Goal: Task Accomplishment & Management: Complete application form

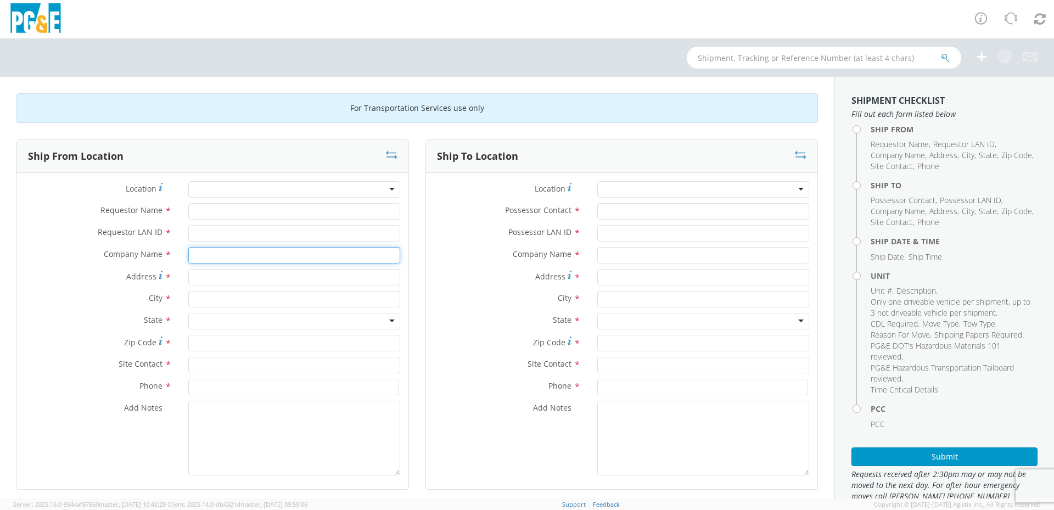
click at [279, 257] on input "text" at bounding box center [294, 255] width 212 height 16
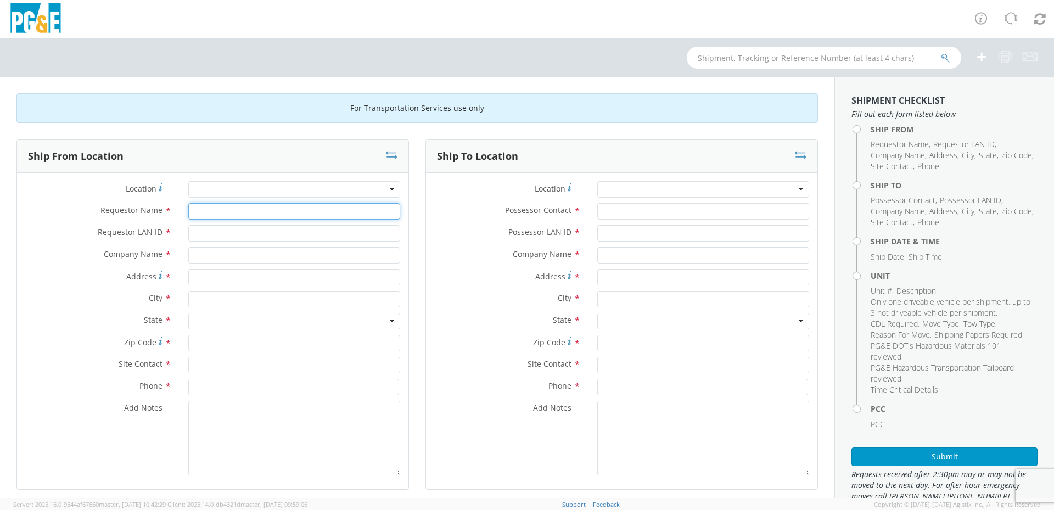
click at [264, 216] on input "Requestor Name *" at bounding box center [294, 211] width 212 height 16
type input "[PERSON_NAME]"
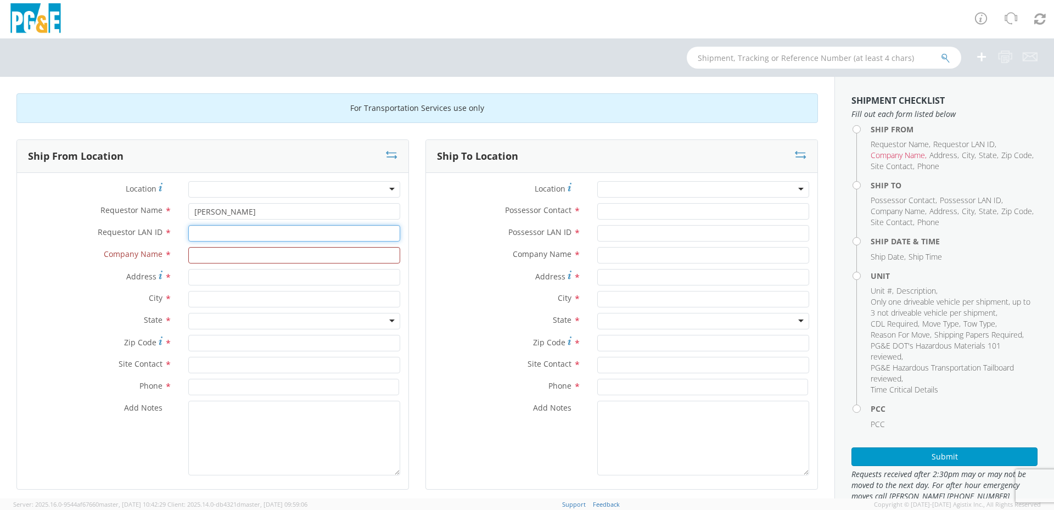
click at [247, 234] on input "Requestor LAN ID *" at bounding box center [294, 233] width 212 height 16
type input "gyy1"
click at [245, 260] on input "text" at bounding box center [294, 255] width 212 height 16
type input "o"
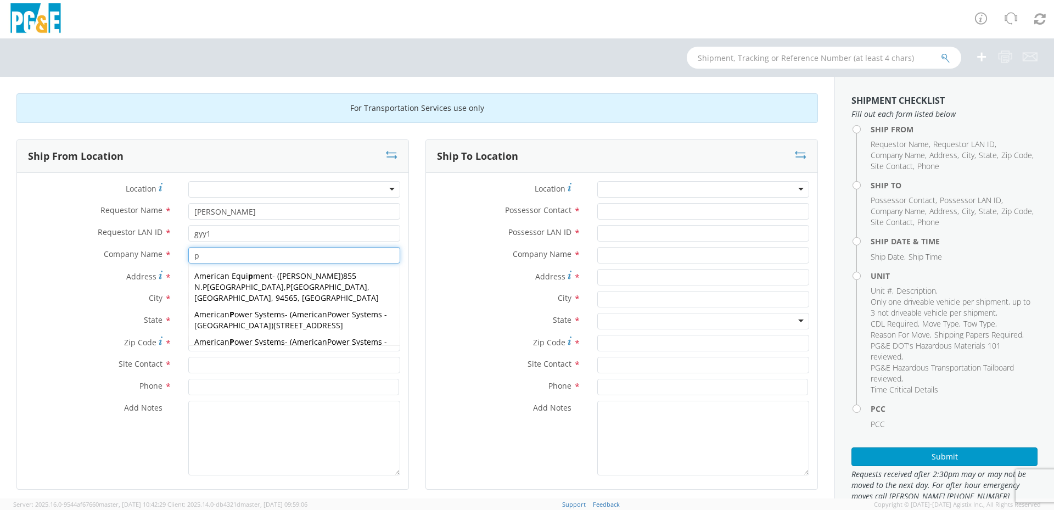
type input "p"
click at [150, 308] on div "City *" at bounding box center [212, 302] width 391 height 22
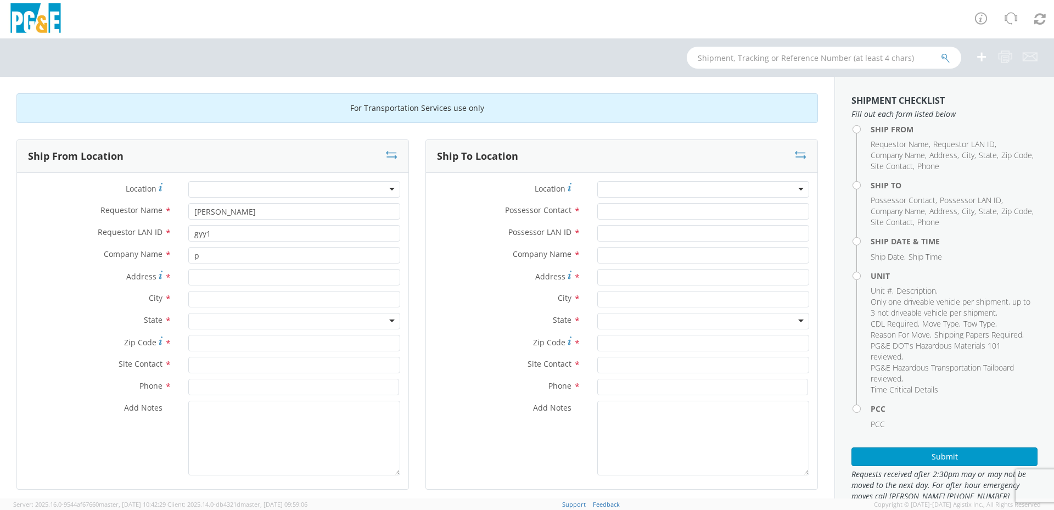
click at [223, 265] on div "Company Name * p p American Equi p ment - ( [PERSON_NAME] ) [STREET_ADDRESS], U…" at bounding box center [212, 258] width 391 height 22
click at [215, 254] on input "p" at bounding box center [294, 255] width 212 height 16
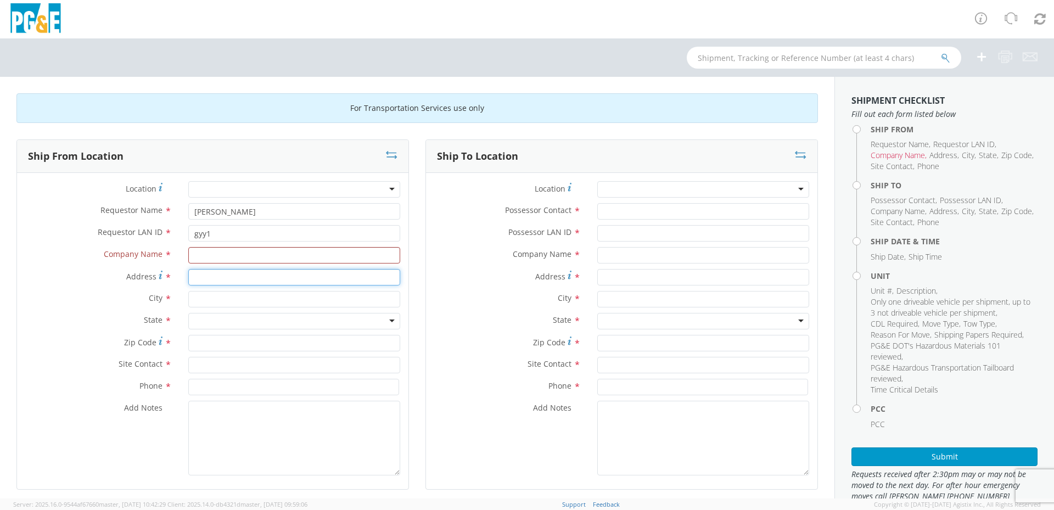
click at [211, 280] on input "Address *" at bounding box center [294, 277] width 212 height 16
click at [211, 280] on input "4801" at bounding box center [294, 277] width 212 height 16
type input "4801"
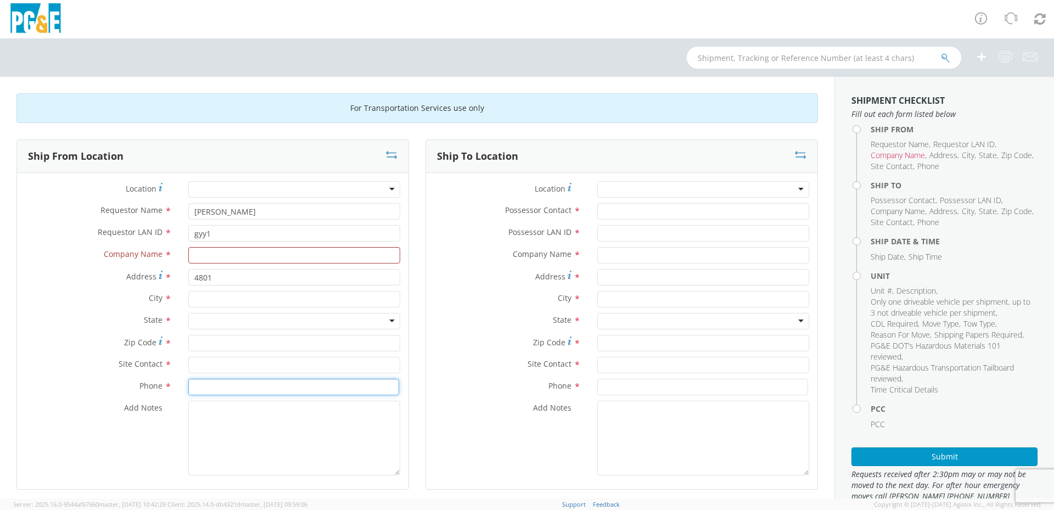
click at [275, 384] on input at bounding box center [293, 387] width 211 height 16
click at [251, 276] on input "4801" at bounding box center [294, 277] width 212 height 16
click at [241, 248] on input "text" at bounding box center [294, 255] width 212 height 16
click at [259, 259] on input "pg&E oakl" at bounding box center [294, 255] width 212 height 16
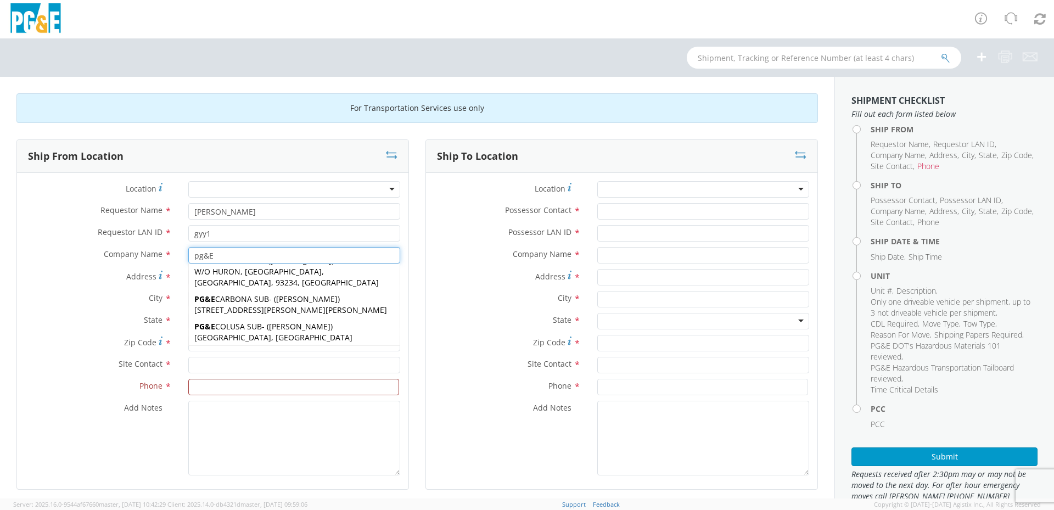
scroll to position [110, 0]
type input "pg&E"
click at [468, 397] on div "Phone *" at bounding box center [621, 390] width 391 height 22
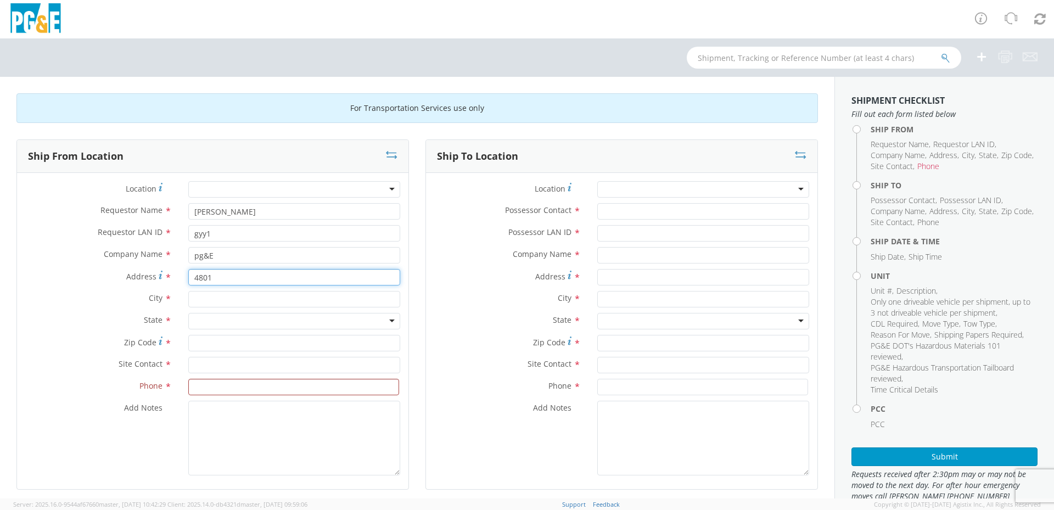
click at [228, 276] on input "4801" at bounding box center [294, 277] width 212 height 16
type input "[STREET_ADDRESS]"
click at [249, 298] on input "text" at bounding box center [294, 299] width 212 height 16
type input "oak"
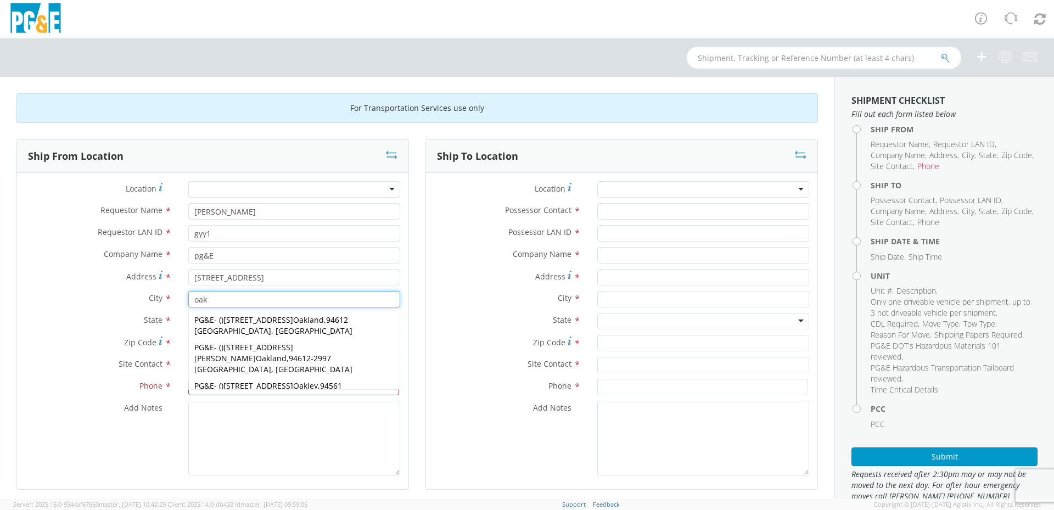
click at [321, 435] on span "94601-4993 [GEOGRAPHIC_DATA], [GEOGRAPHIC_DATA]" at bounding box center [291, 445] width 195 height 21
type input "PG&E"
type input "[STREET_ADDRESS]"
type input "[GEOGRAPHIC_DATA]"
type input "94601-4993"
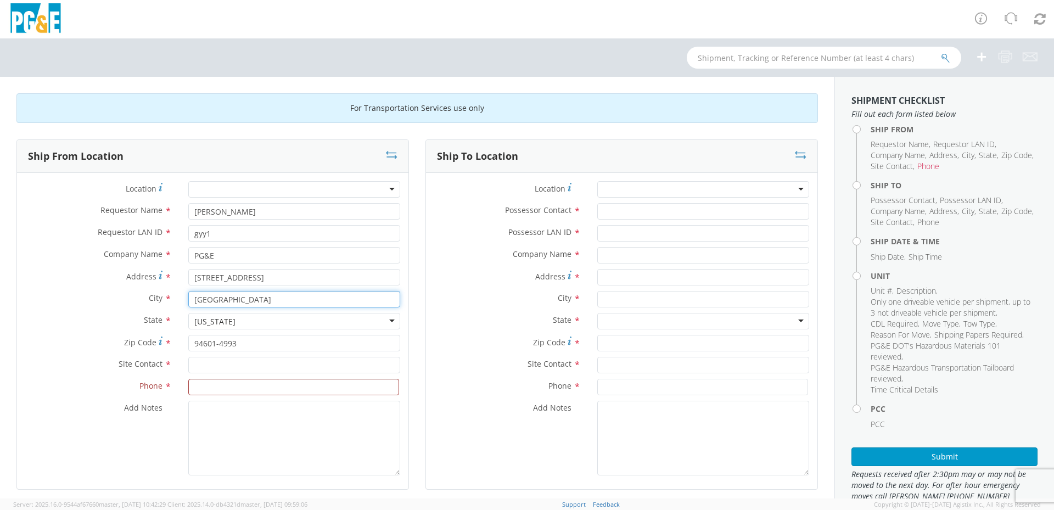
type input "[GEOGRAPHIC_DATA]"
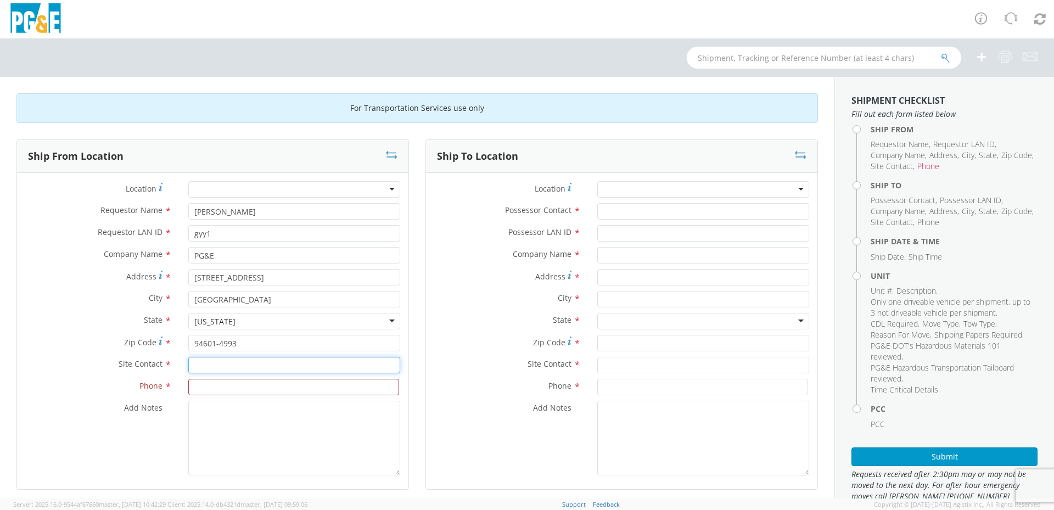
click at [223, 364] on input "text" at bounding box center [294, 365] width 212 height 16
type input "Mannual"
click at [282, 387] on input at bounding box center [293, 387] width 211 height 16
type input "5105419011"
click at [478, 454] on div "Add Notes *" at bounding box center [621, 438] width 391 height 75
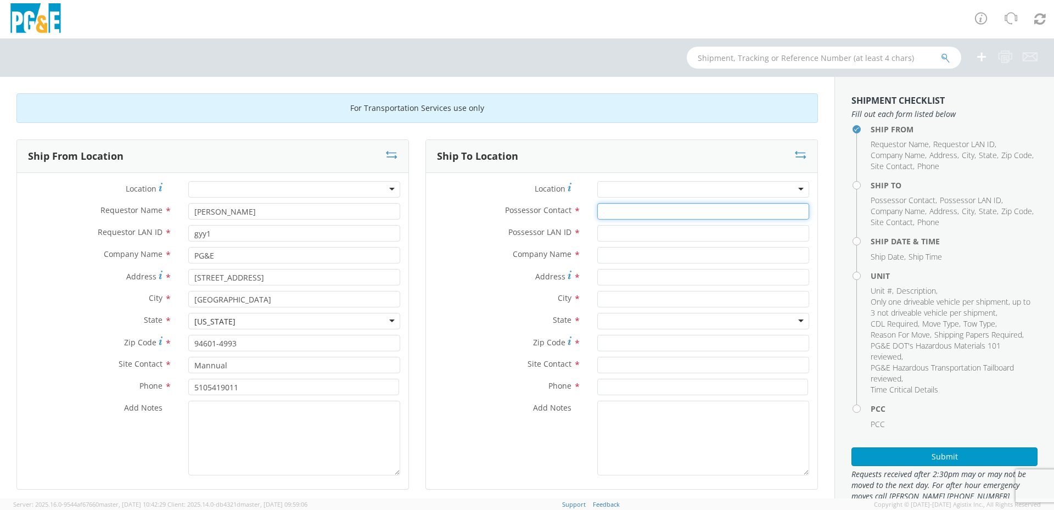
click at [689, 216] on input "Possessor Contact *" at bounding box center [703, 211] width 212 height 16
click at [620, 215] on input "Possessor Contact *" at bounding box center [703, 211] width 212 height 16
type input "[PERSON_NAME]"
click at [635, 238] on input "Possessor LAN ID *" at bounding box center [703, 233] width 212 height 16
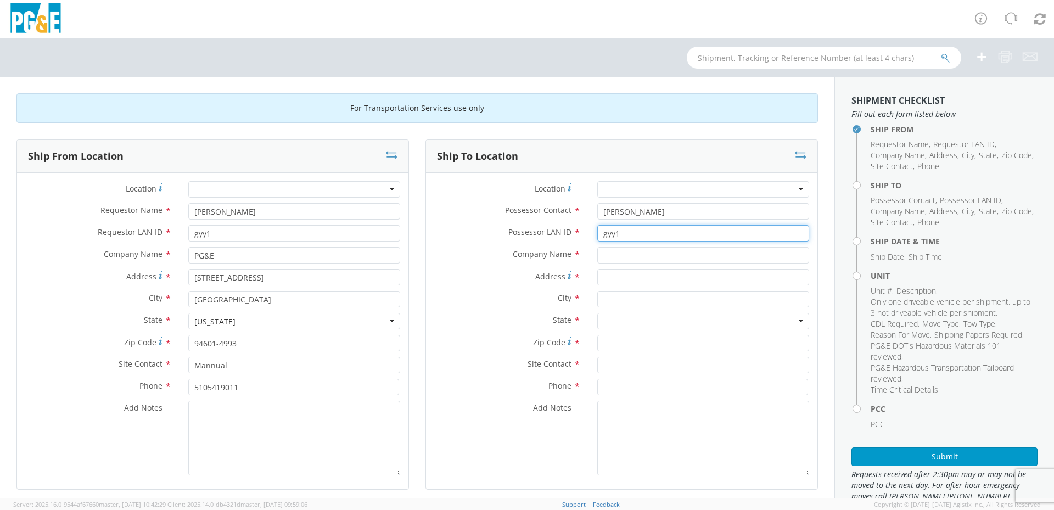
type input "gyy1"
click at [639, 257] on input "text" at bounding box center [703, 255] width 212 height 16
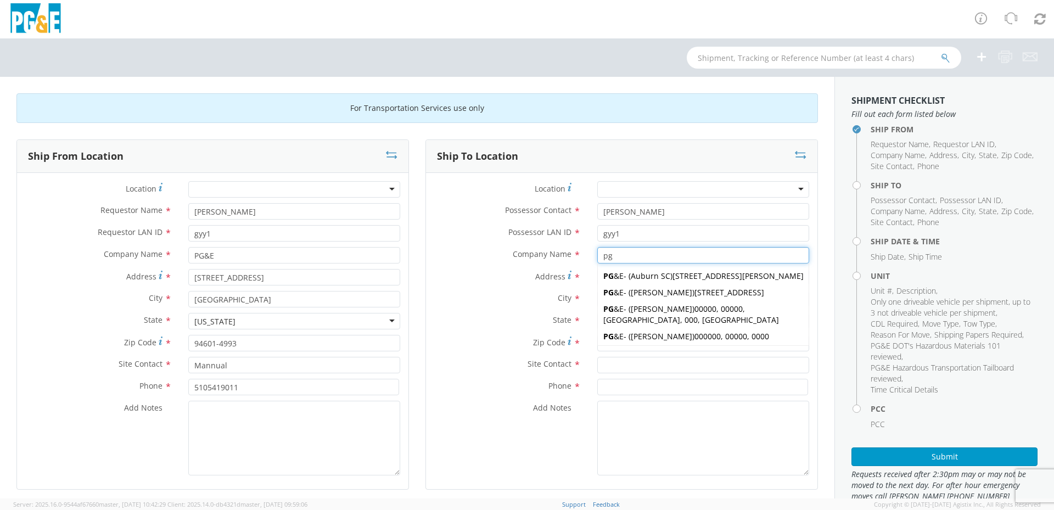
type input "p"
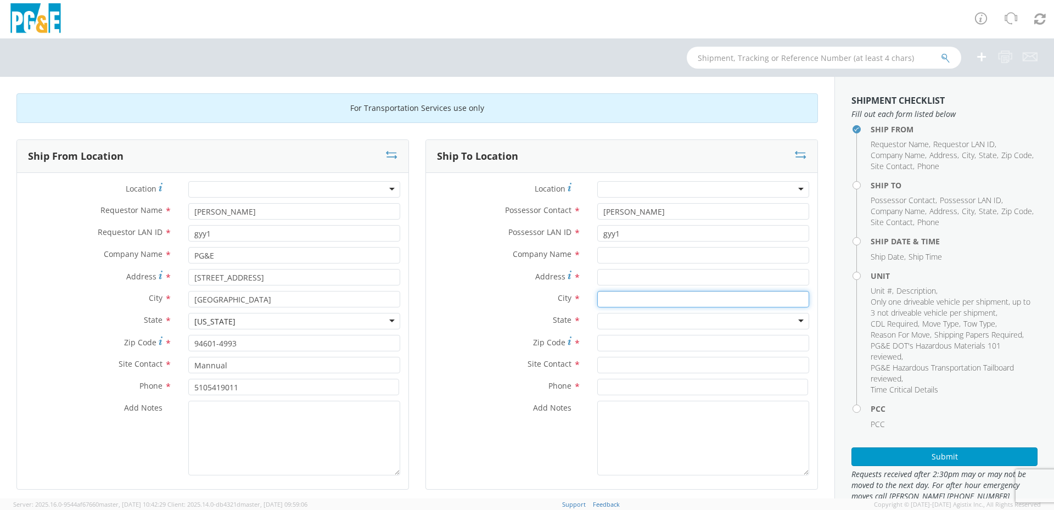
click at [640, 298] on input "text" at bounding box center [703, 299] width 212 height 16
type input "[GEOGRAPHIC_DATA]"
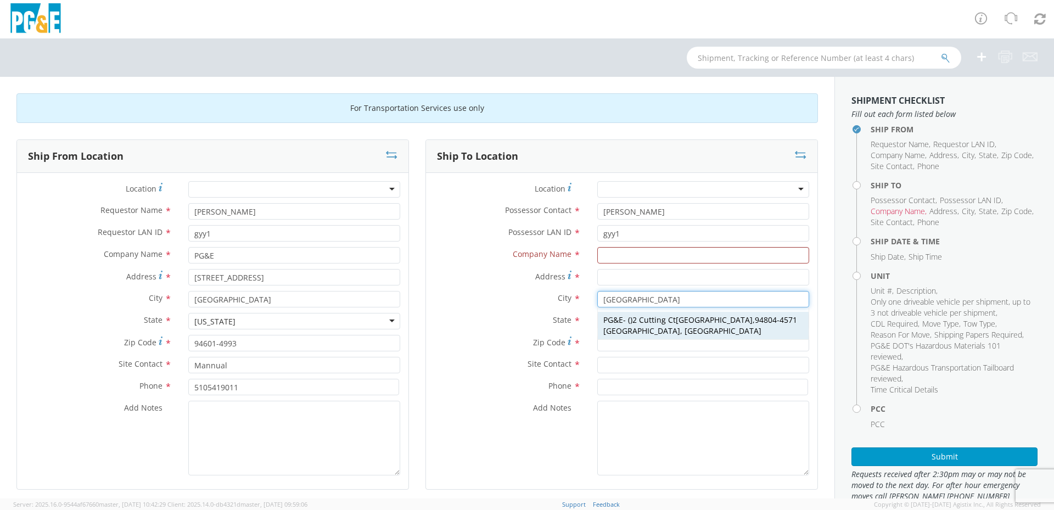
click at [679, 321] on strong "[GEOGRAPHIC_DATA]" at bounding box center [714, 319] width 77 height 10
type input "PG&E"
type input "2 Cutting Ct"
type input "[GEOGRAPHIC_DATA]"
type input "94804-4571"
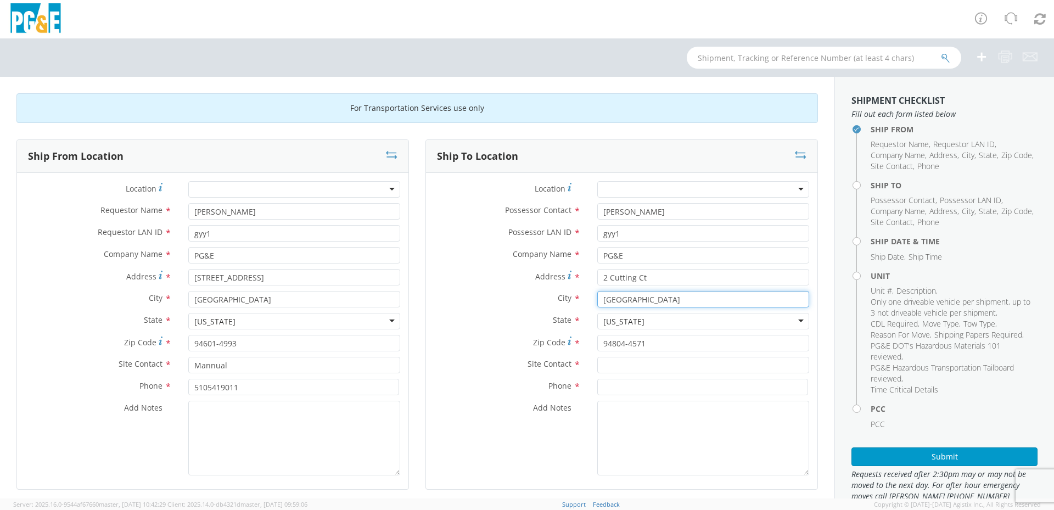
type input "[GEOGRAPHIC_DATA]"
click at [647, 279] on input "2 Cutting Ct" at bounding box center [703, 277] width 212 height 16
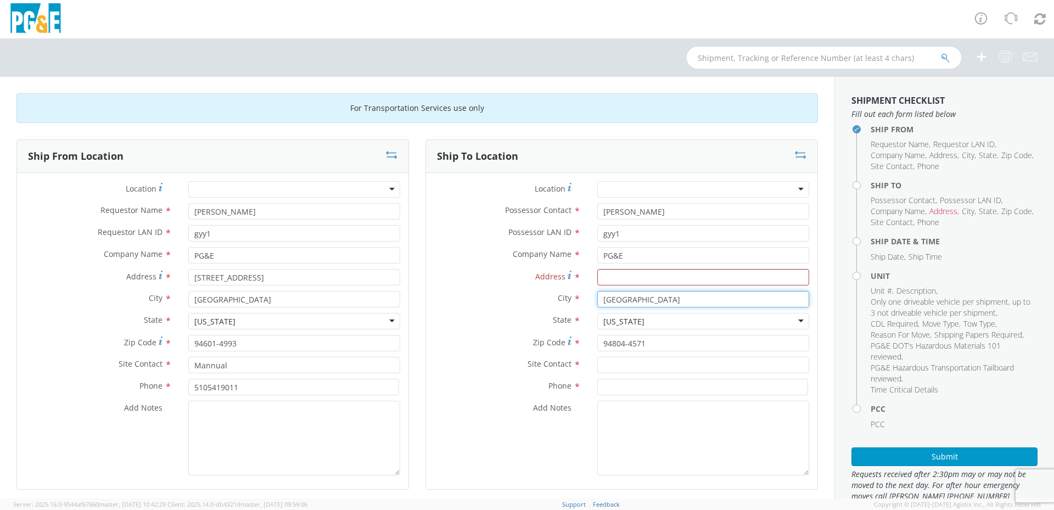
click at [644, 299] on input "[GEOGRAPHIC_DATA]" at bounding box center [703, 299] width 212 height 16
type input "r"
click at [625, 273] on input "Address *" at bounding box center [703, 277] width 212 height 16
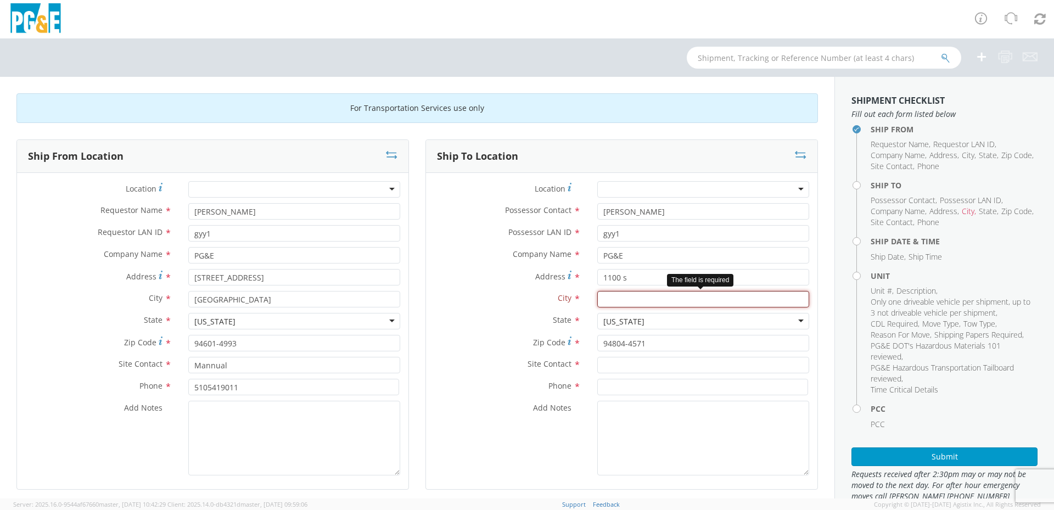
click at [637, 300] on input "text" at bounding box center [703, 299] width 212 height 16
click at [630, 276] on input "1100 s" at bounding box center [703, 277] width 212 height 16
type input "1"
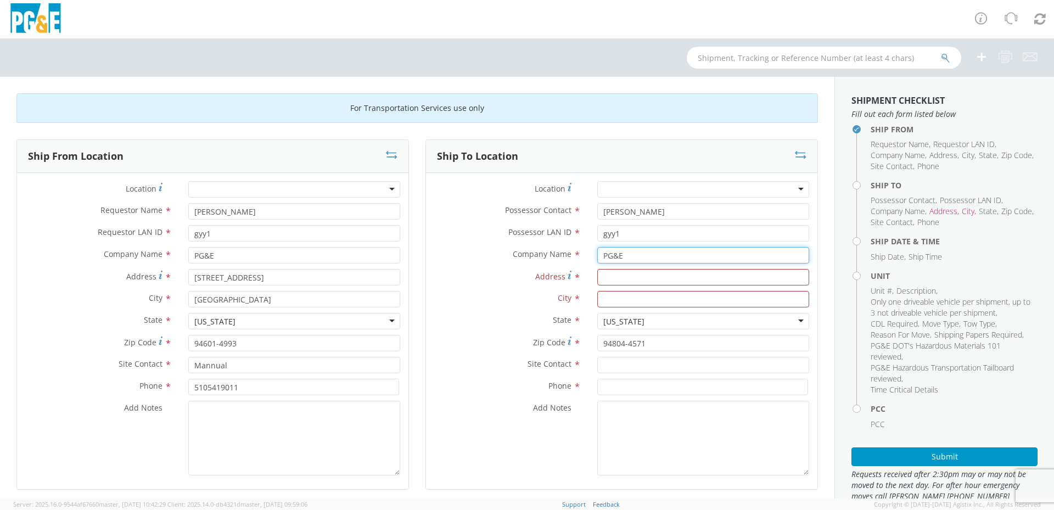
click at [644, 251] on input "PG&E" at bounding box center [703, 255] width 212 height 16
drag, startPoint x: 653, startPoint y: 259, endPoint x: 630, endPoint y: 252, distance: 23.3
click at [630, 252] on input "PG&E" at bounding box center [703, 255] width 212 height 16
click at [631, 276] on input "Address *" at bounding box center [703, 277] width 212 height 16
type input "2"
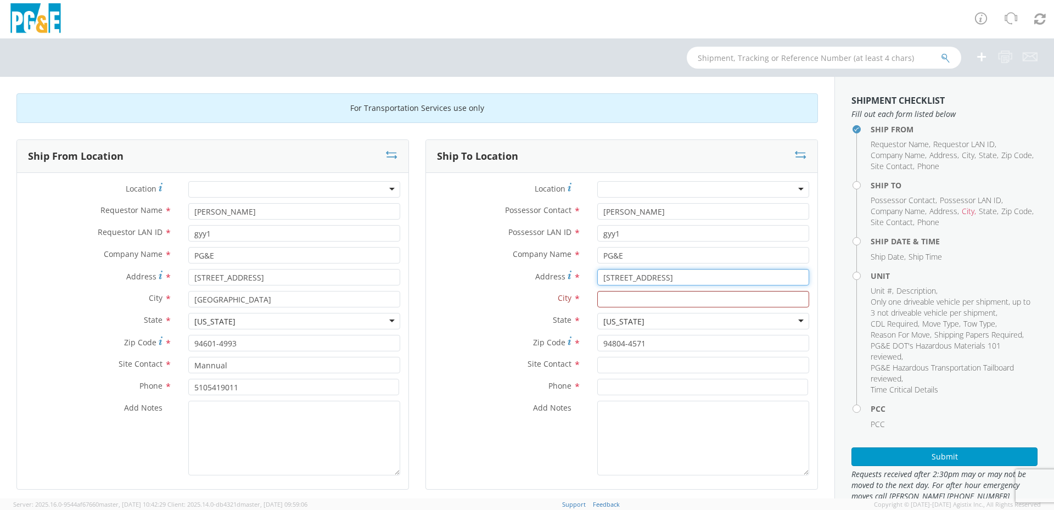
type input "[STREET_ADDRESS]"
click at [643, 297] on input "text" at bounding box center [703, 299] width 212 height 16
type input "r"
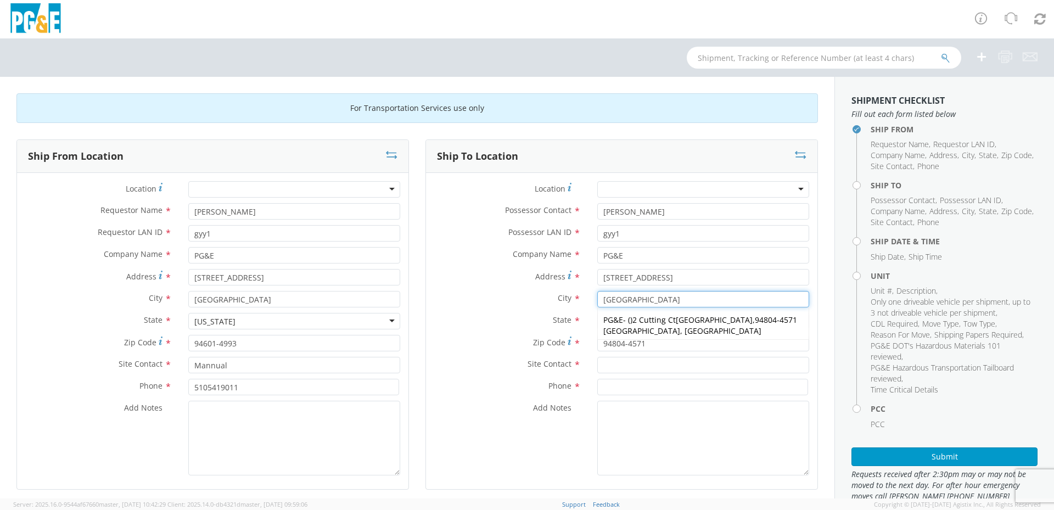
type input "[GEOGRAPHIC_DATA]"
click at [494, 426] on div "Add Notes *" at bounding box center [621, 438] width 391 height 75
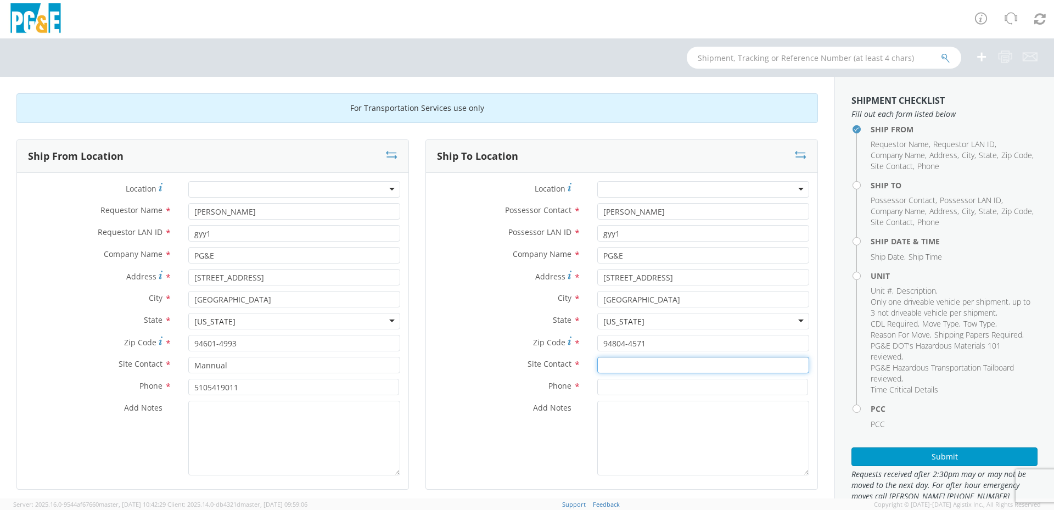
click at [625, 364] on input "text" at bounding box center [703, 365] width 212 height 16
click at [628, 363] on input "text" at bounding box center [703, 365] width 212 height 16
type input "a"
type input "[PERSON_NAME]"
click at [679, 387] on input at bounding box center [702, 387] width 211 height 16
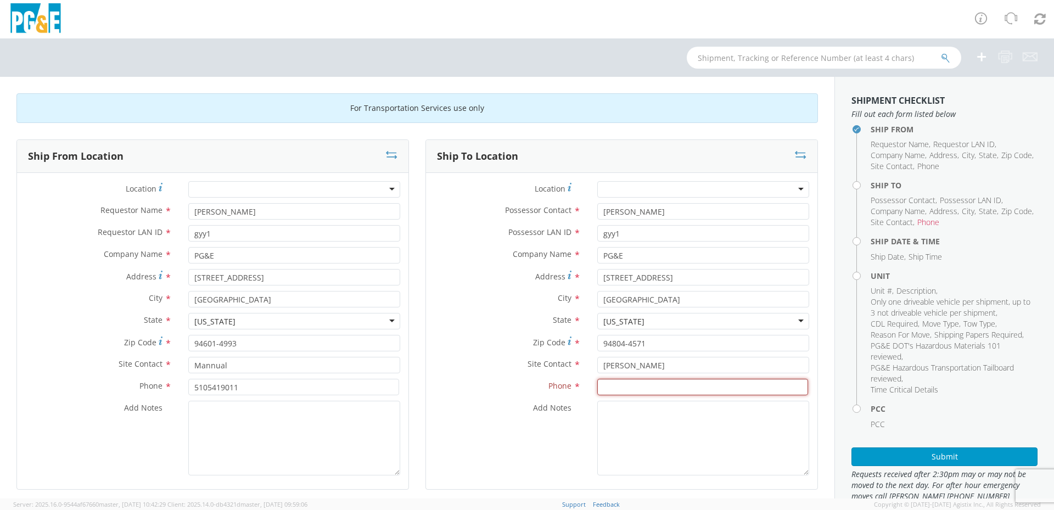
click at [662, 385] on input at bounding box center [702, 387] width 211 height 16
type input "5102312986"
click at [554, 433] on div "Add Notes *" at bounding box center [621, 438] width 391 height 75
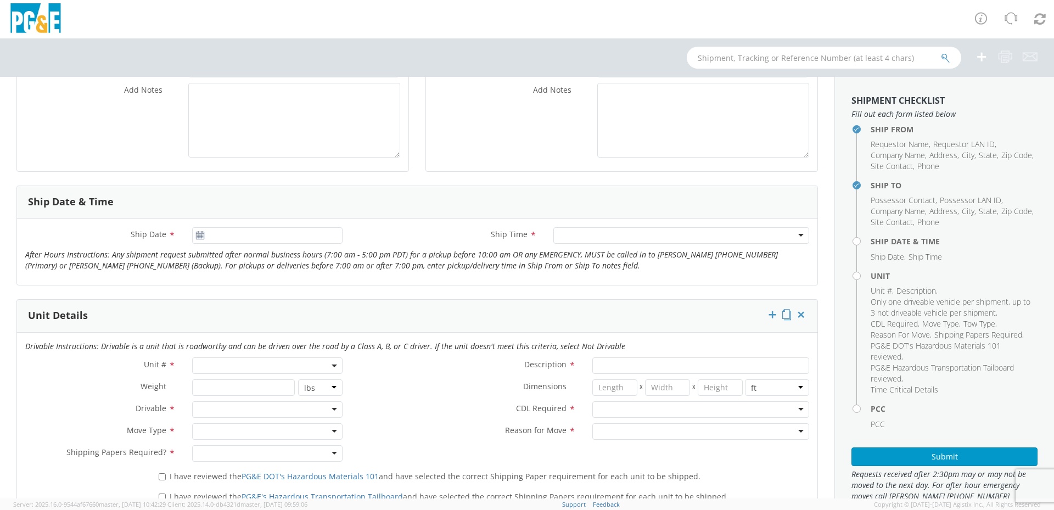
scroll to position [329, 0]
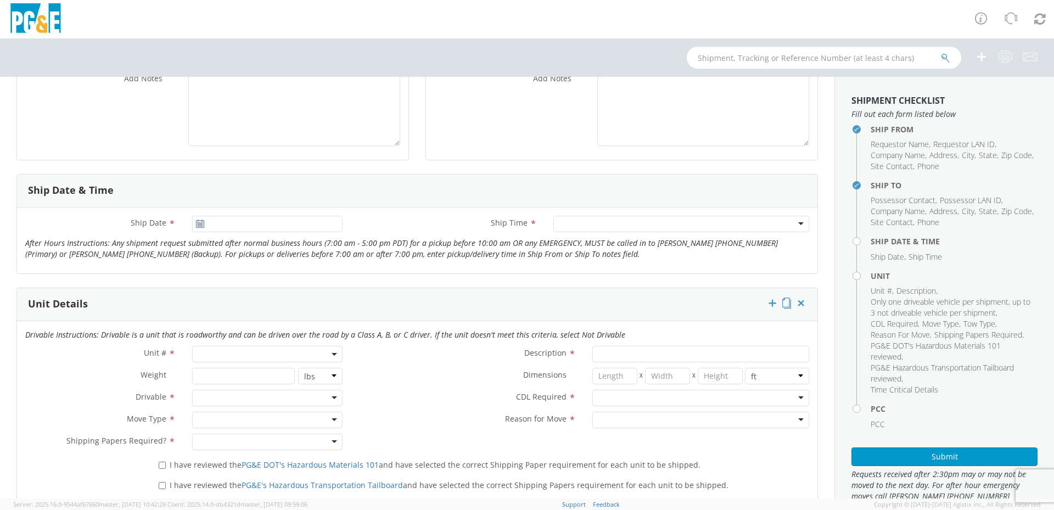
click at [200, 223] on icon at bounding box center [199, 224] width 9 height 9
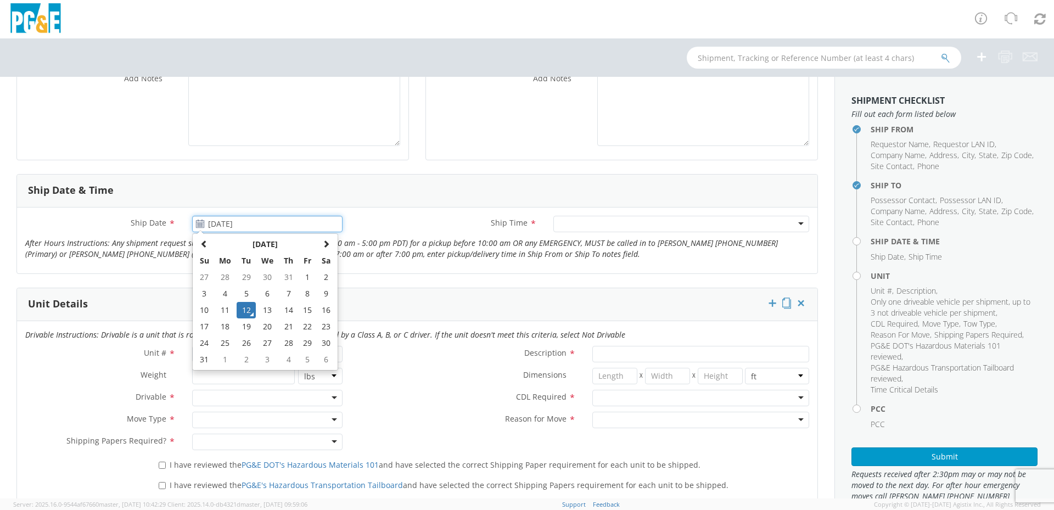
click at [262, 229] on input "[DATE]" at bounding box center [267, 224] width 150 height 16
click at [262, 305] on td "13" at bounding box center [267, 310] width 23 height 16
type input "[DATE]"
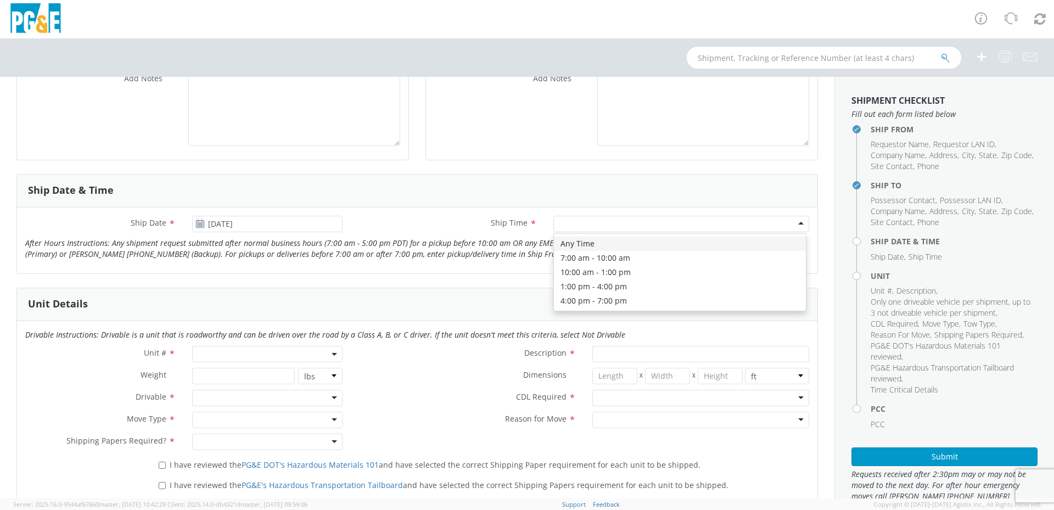
click at [648, 218] on div at bounding box center [681, 224] width 256 height 16
click at [707, 223] on div "Any Time" at bounding box center [681, 224] width 256 height 16
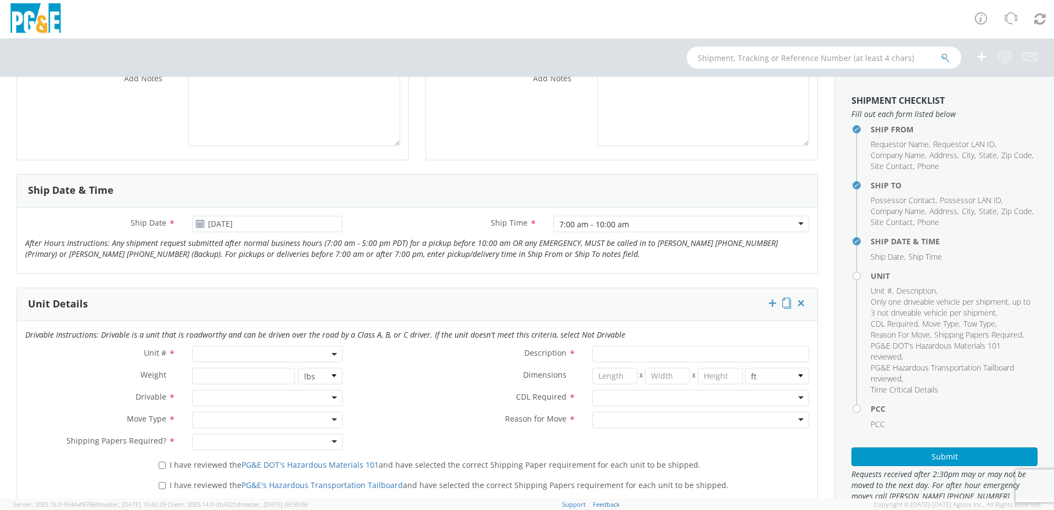
click at [656, 228] on div "7:00 am - 10:00 am" at bounding box center [681, 224] width 256 height 16
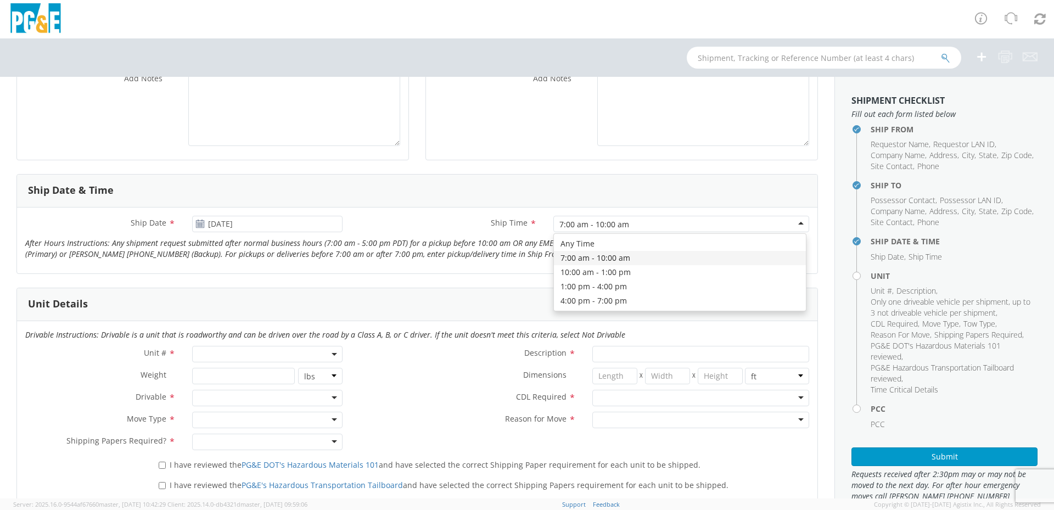
click at [445, 239] on icon "After Hours Instructions: Any shipment request submitted after normal business …" at bounding box center [401, 248] width 752 height 21
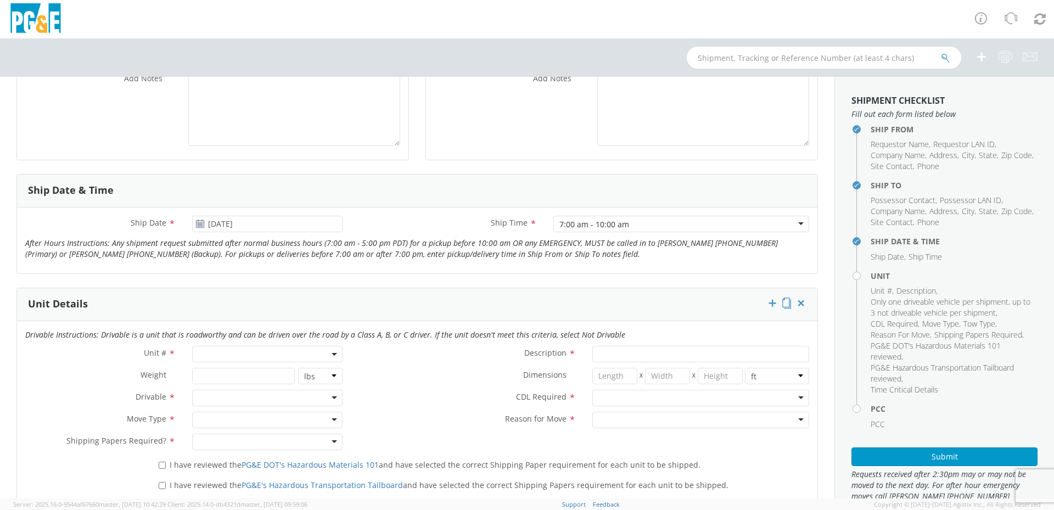
click at [216, 350] on span at bounding box center [267, 354] width 150 height 16
click at [233, 351] on span at bounding box center [267, 354] width 150 height 16
click at [234, 355] on span at bounding box center [267, 354] width 150 height 16
click at [239, 374] on input "search" at bounding box center [266, 372] width 143 height 16
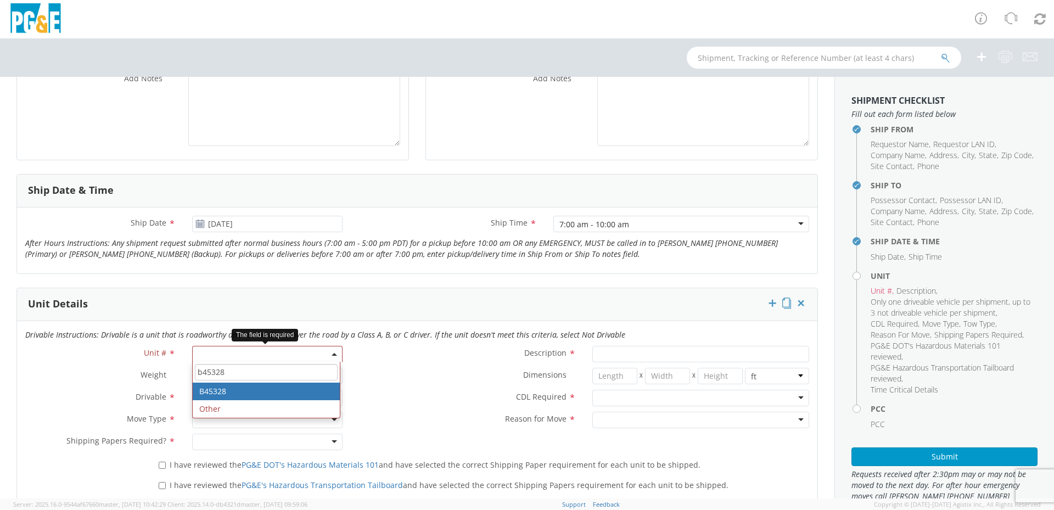
type input "b45328"
type input "TRUCK; TROUBLE W/AERIAL 4X4"
select select "B45328"
select select "? string: ?"
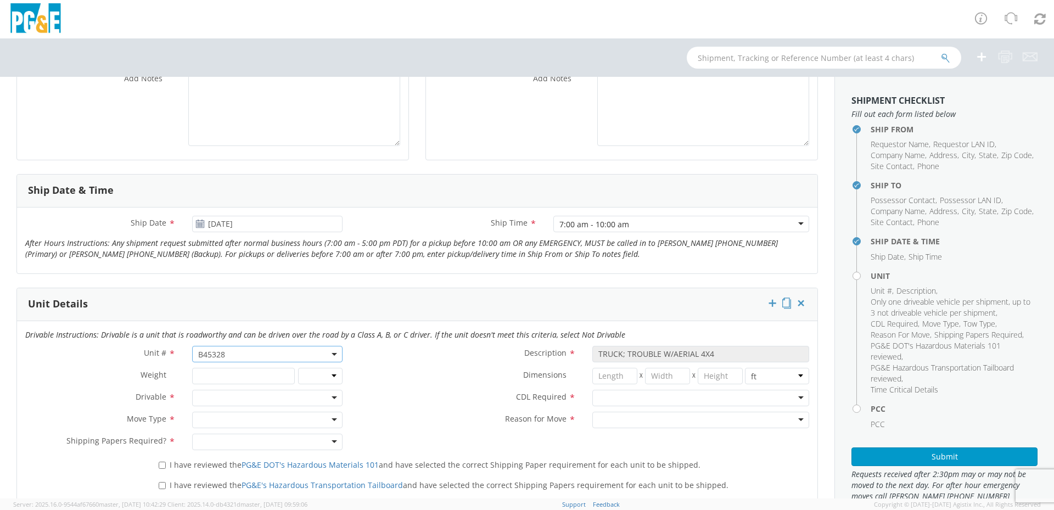
scroll to position [384, 0]
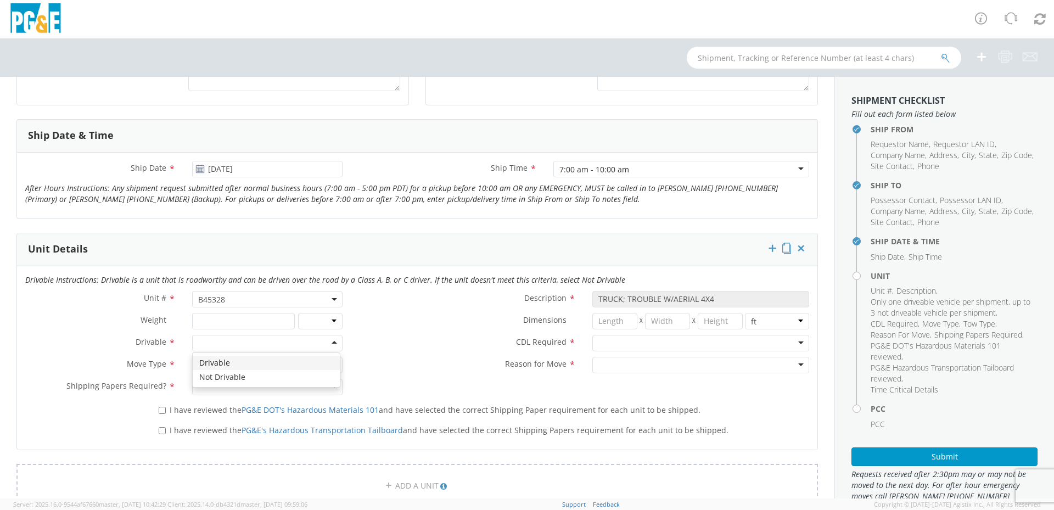
click at [294, 340] on div at bounding box center [267, 343] width 150 height 16
click at [659, 341] on div at bounding box center [700, 343] width 217 height 16
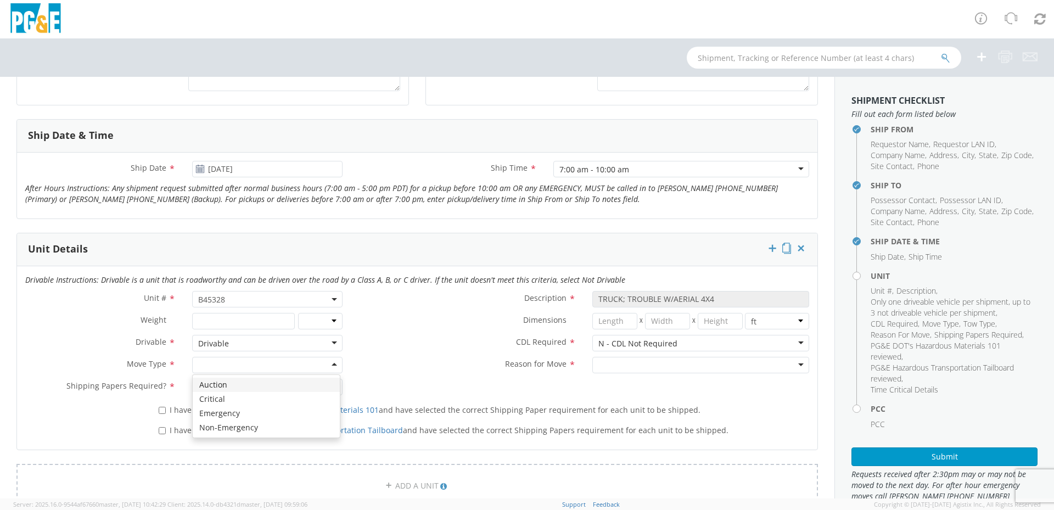
click at [282, 364] on div at bounding box center [267, 365] width 150 height 16
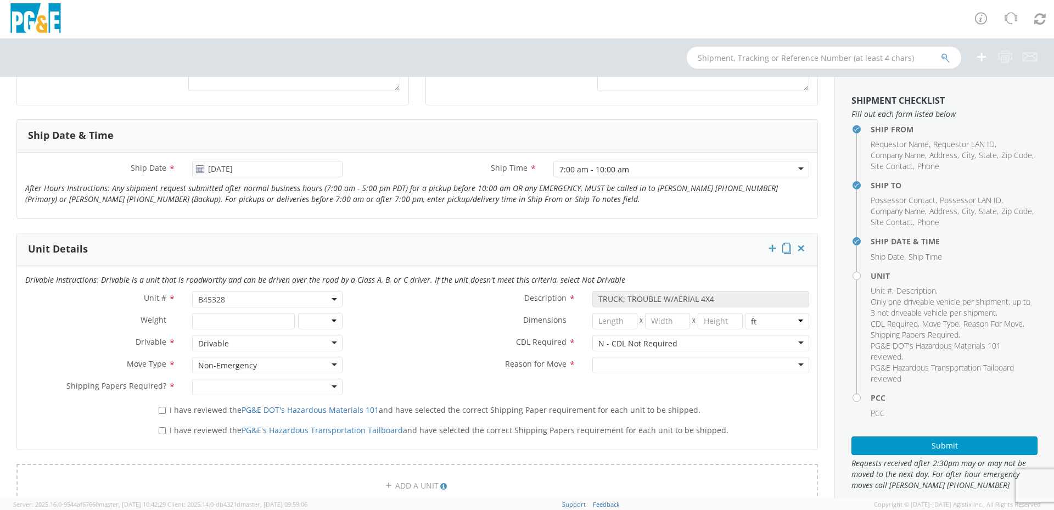
click at [632, 363] on div at bounding box center [700, 365] width 217 height 16
click at [763, 367] on div "Repair / Maintenance" at bounding box center [700, 365] width 217 height 16
click at [420, 416] on div "I have reviewed the PG&E DOT's Hazardous Materials 101 and have selected the co…" at bounding box center [483, 411] width 667 height 20
click at [266, 390] on div at bounding box center [267, 387] width 150 height 16
click at [239, 389] on div at bounding box center [267, 387] width 150 height 16
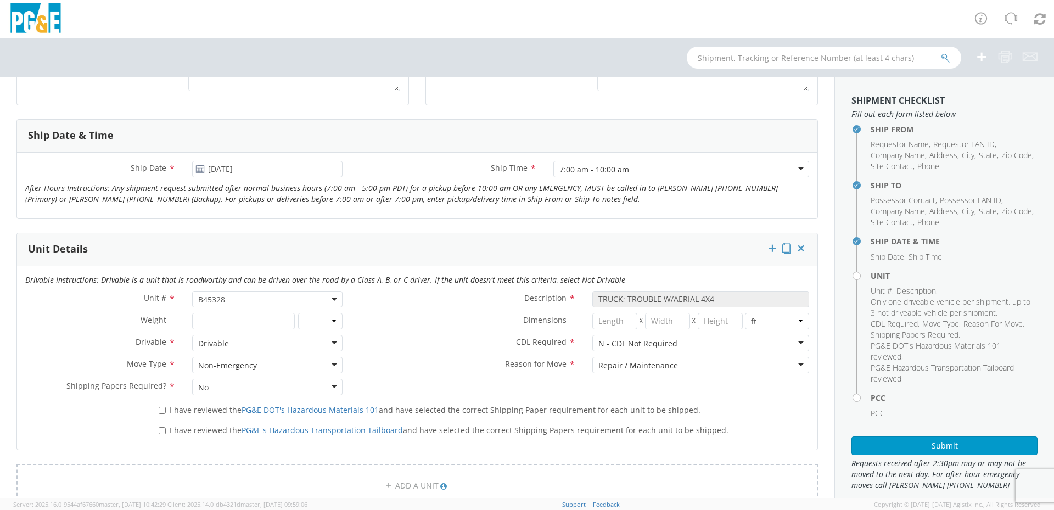
click at [165, 411] on label "I have reviewed the PG&E DOT's Hazardous Materials 101 and have selected the co…" at bounding box center [431, 409] width 544 height 13
click at [165, 411] on input "I have reviewed the PG&E DOT's Hazardous Materials 101 and have selected the co…" at bounding box center [162, 410] width 7 height 7
checkbox input "true"
click at [160, 432] on input "I have reviewed the PG&E's Hazardous Transportation Tailboard and have selected…" at bounding box center [162, 430] width 7 height 7
checkbox input "true"
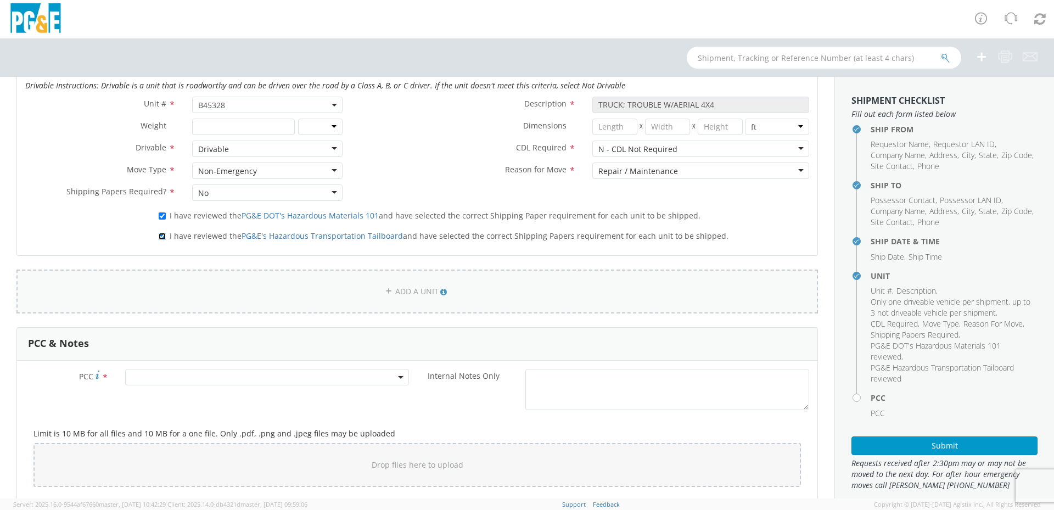
scroll to position [659, 0]
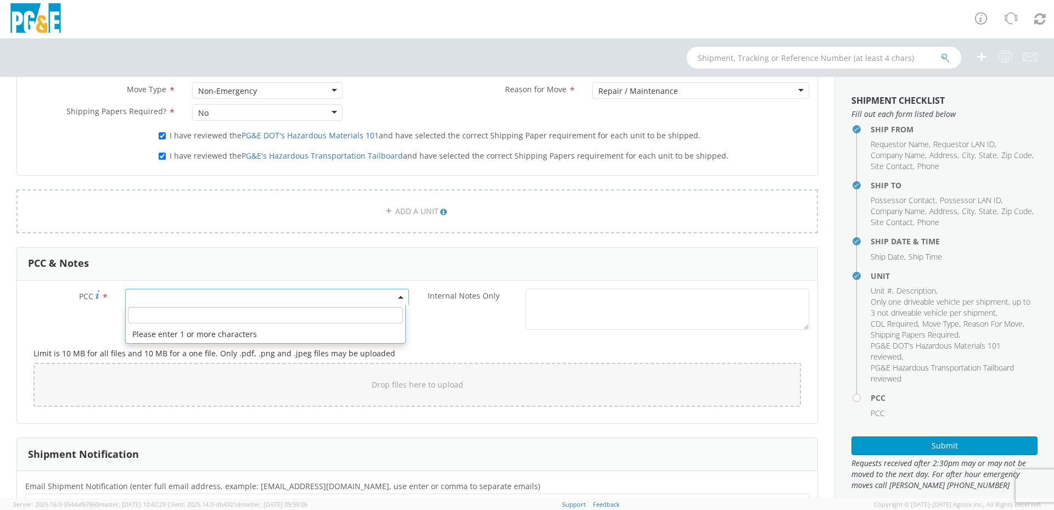
click at [240, 295] on span at bounding box center [267, 297] width 284 height 16
click at [224, 313] on input "number" at bounding box center [265, 315] width 275 height 16
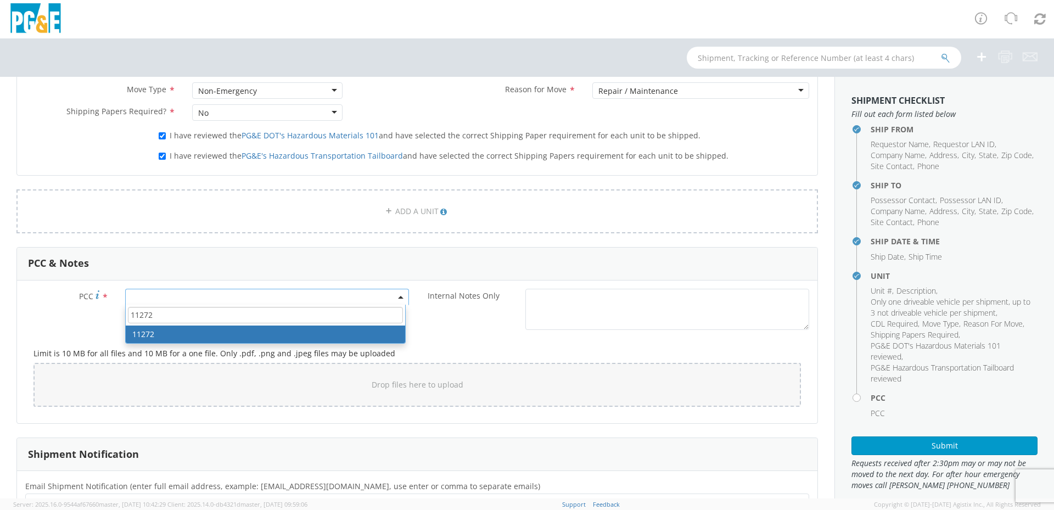
type input "11272"
select select "11272"
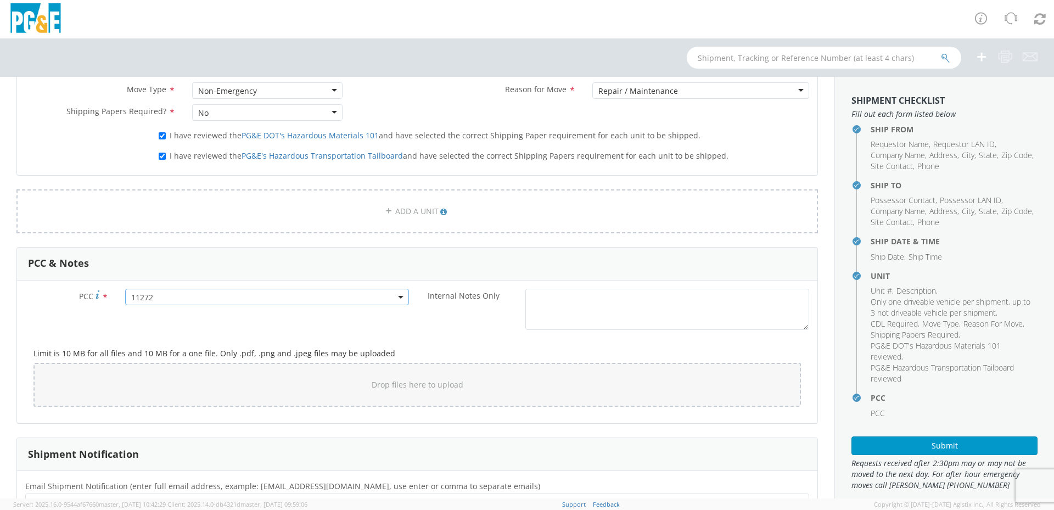
click at [172, 296] on span "11272" at bounding box center [267, 297] width 272 height 10
click at [155, 298] on span "11272" at bounding box center [267, 297] width 272 height 10
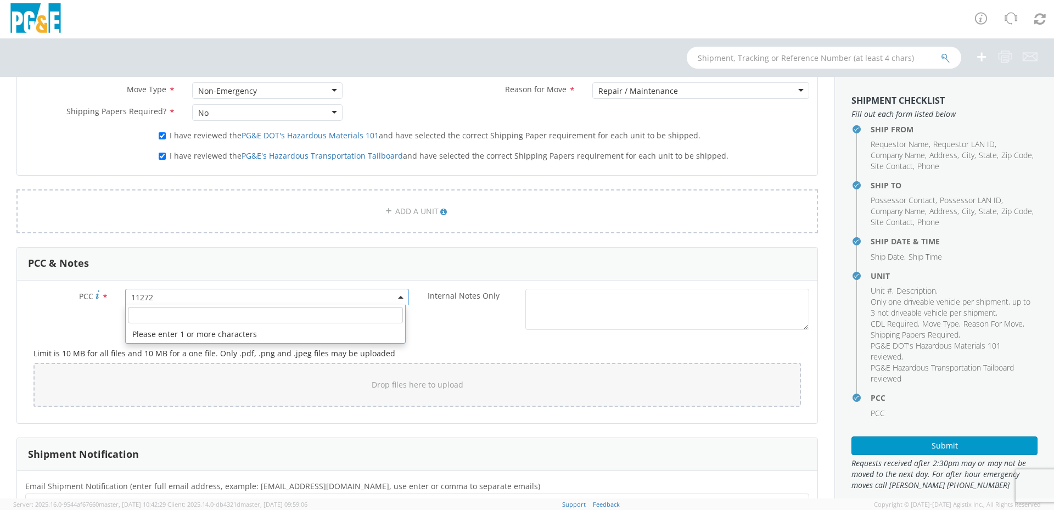
click at [158, 311] on input "number" at bounding box center [265, 315] width 275 height 16
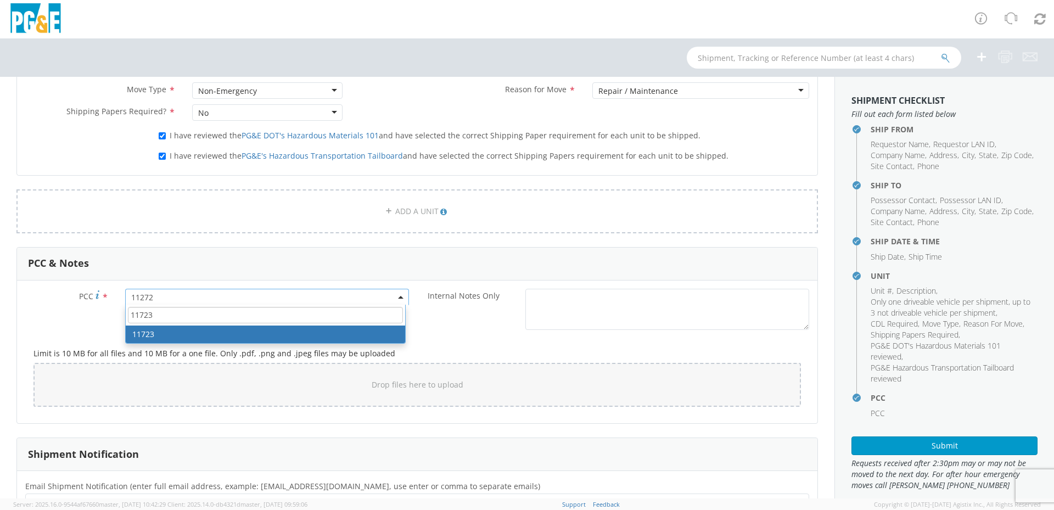
type input "11723"
click at [148, 305] on span "11723" at bounding box center [265, 315] width 279 height 21
click at [146, 318] on input "11723" at bounding box center [265, 315] width 275 height 16
select select "11723"
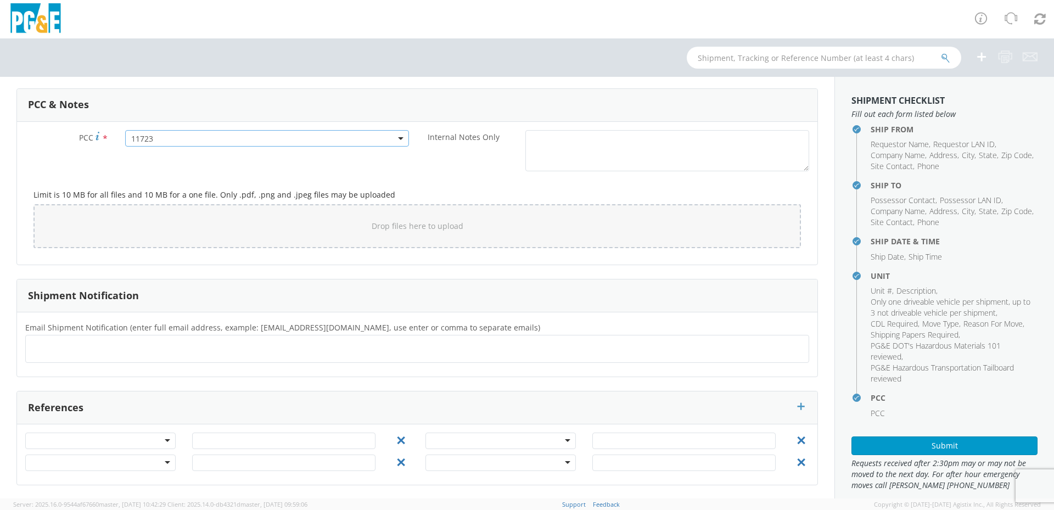
scroll to position [818, 0]
click at [92, 353] on ul at bounding box center [417, 348] width 774 height 18
type input "[EMAIL_ADDRESS][DOMAIN_NAME]"
type input "r"
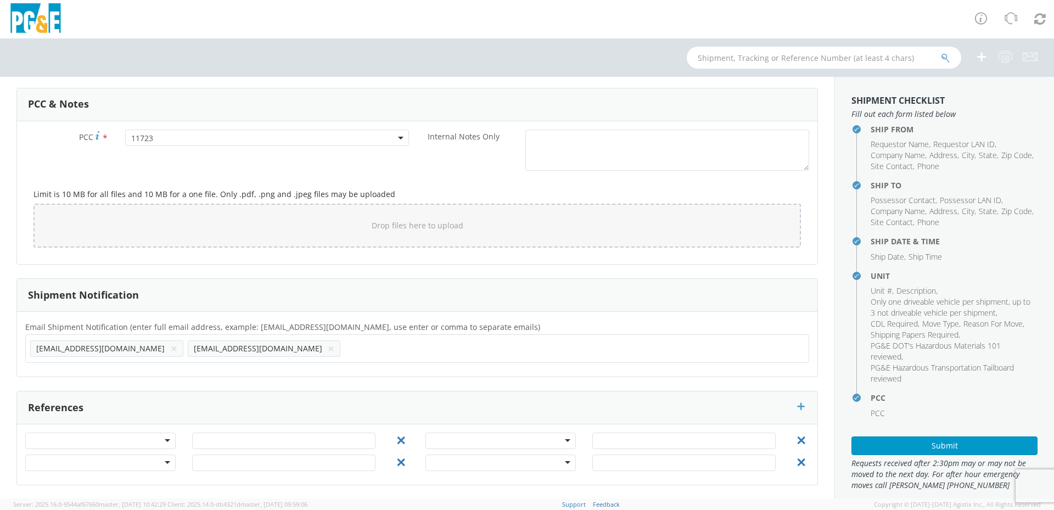
type input "a"
click at [234, 352] on ul "[EMAIL_ADDRESS][DOMAIN_NAME] × [EMAIL_ADDRESS][DOMAIN_NAME] ×" at bounding box center [417, 348] width 774 height 19
type input "[EMAIL_ADDRESS][DOMAIN_NAME]"
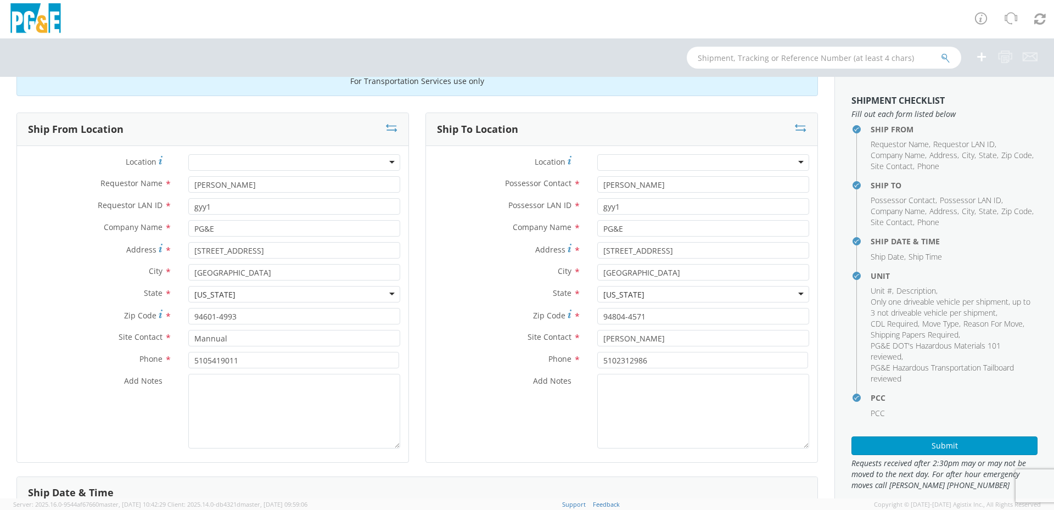
scroll to position [0, 0]
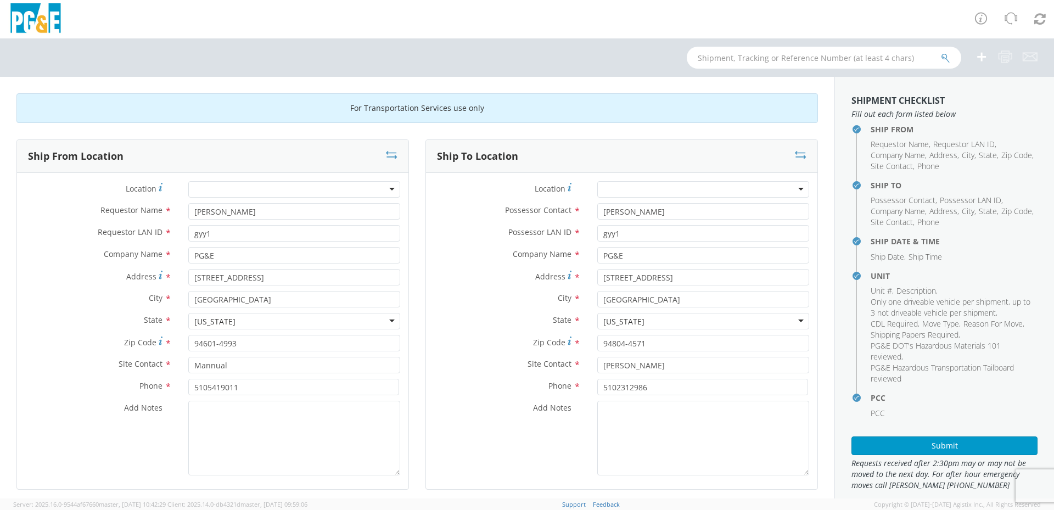
click at [791, 189] on div at bounding box center [703, 189] width 212 height 16
click at [301, 36] on div at bounding box center [527, 19] width 1054 height 38
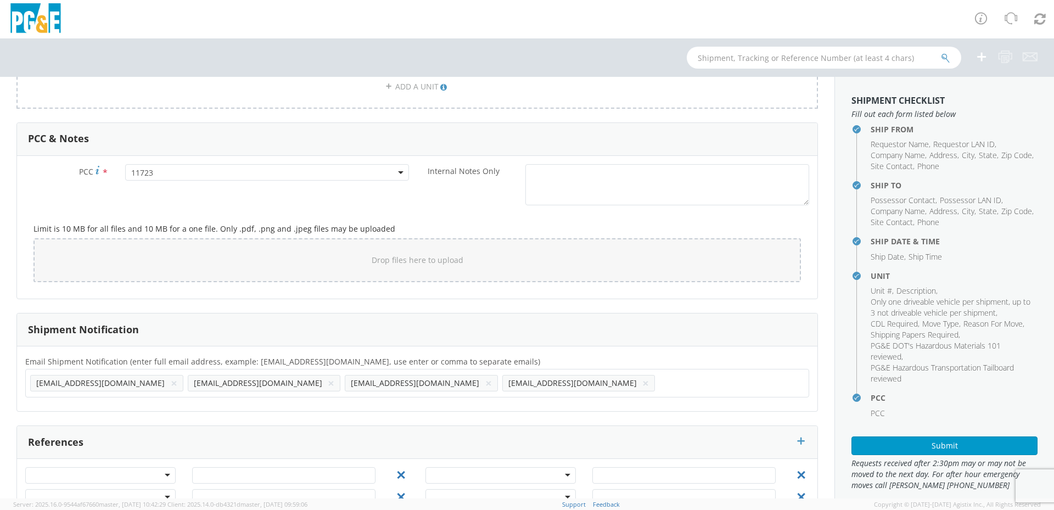
scroll to position [763, 0]
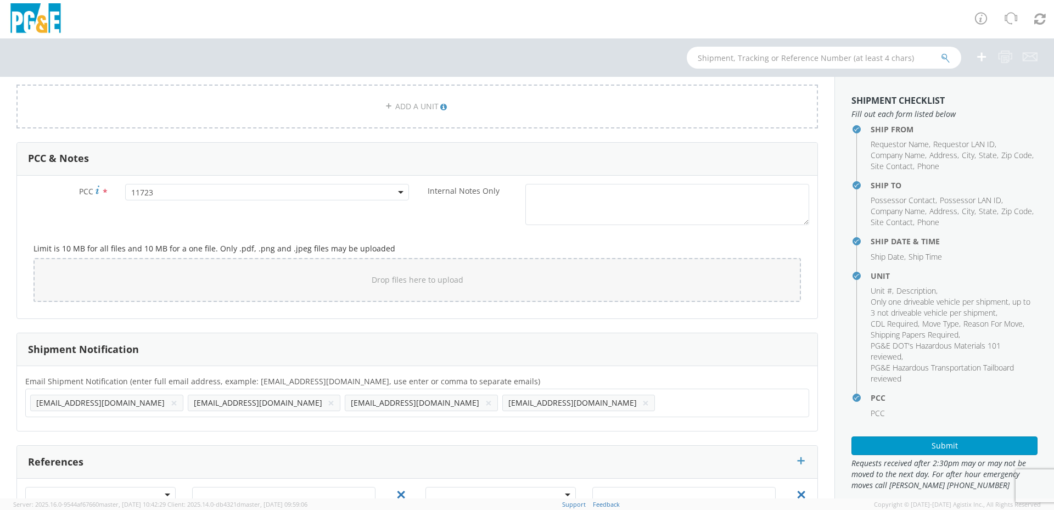
click at [164, 193] on span "11723" at bounding box center [267, 192] width 272 height 10
click at [153, 209] on input "number" at bounding box center [265, 210] width 275 height 16
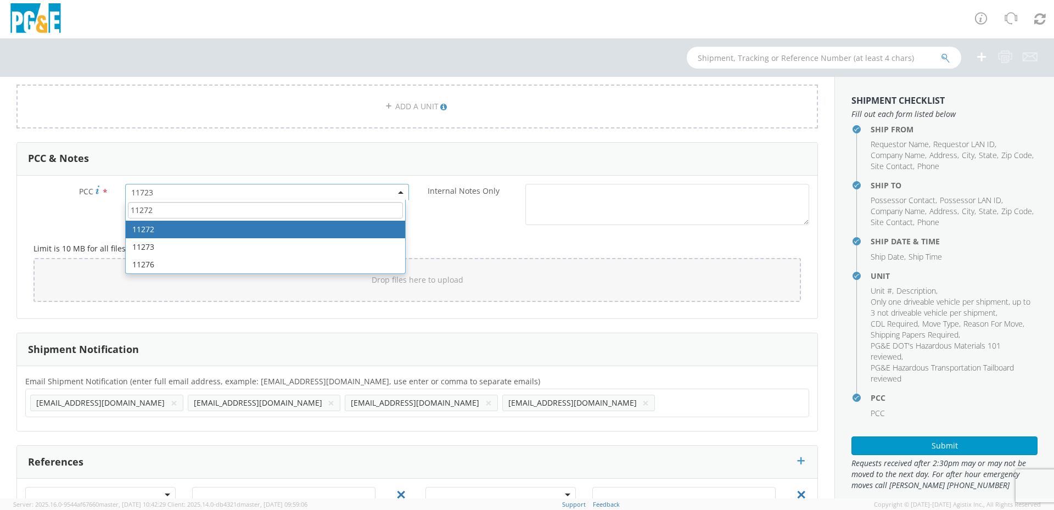
type input "11272"
select select "11272"
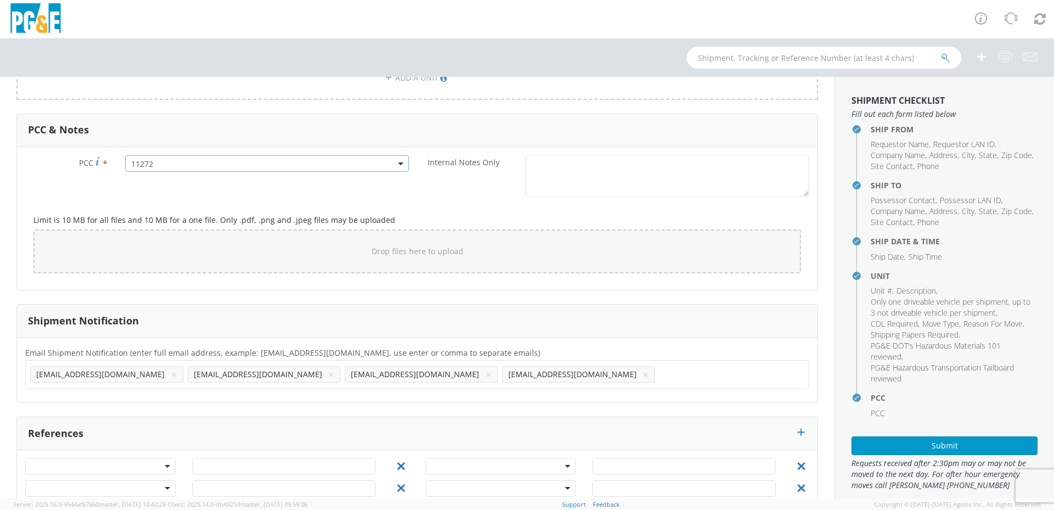
scroll to position [818, 0]
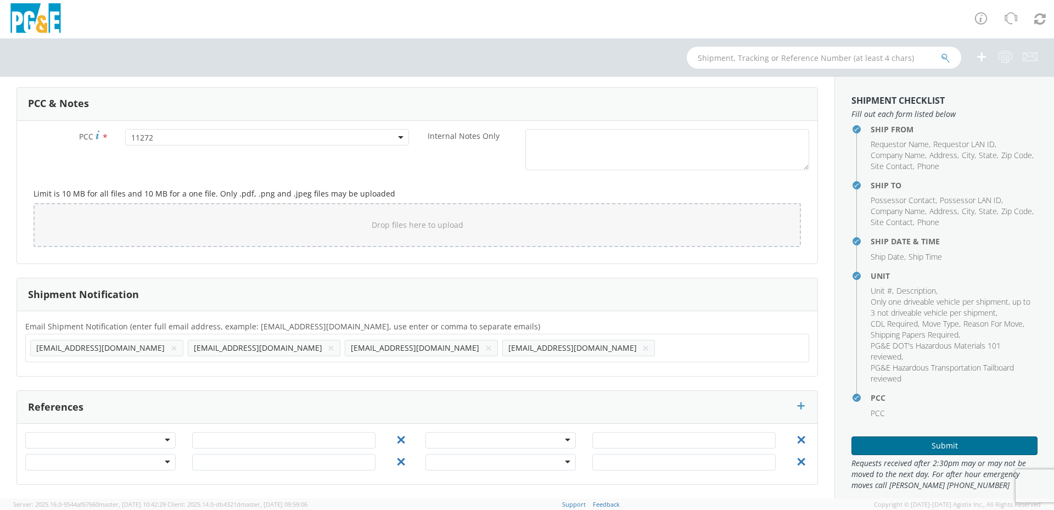
click at [942, 449] on button "Submit" at bounding box center [944, 445] width 186 height 19
